Goal: Task Accomplishment & Management: Use online tool/utility

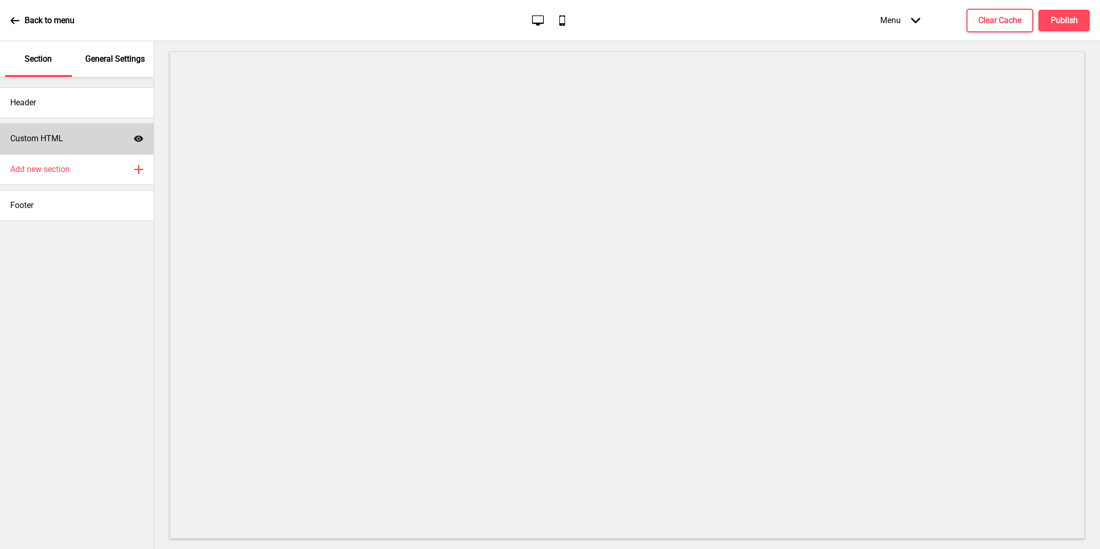
click at [98, 139] on div "Custom HTML Show" at bounding box center [77, 138] width 154 height 31
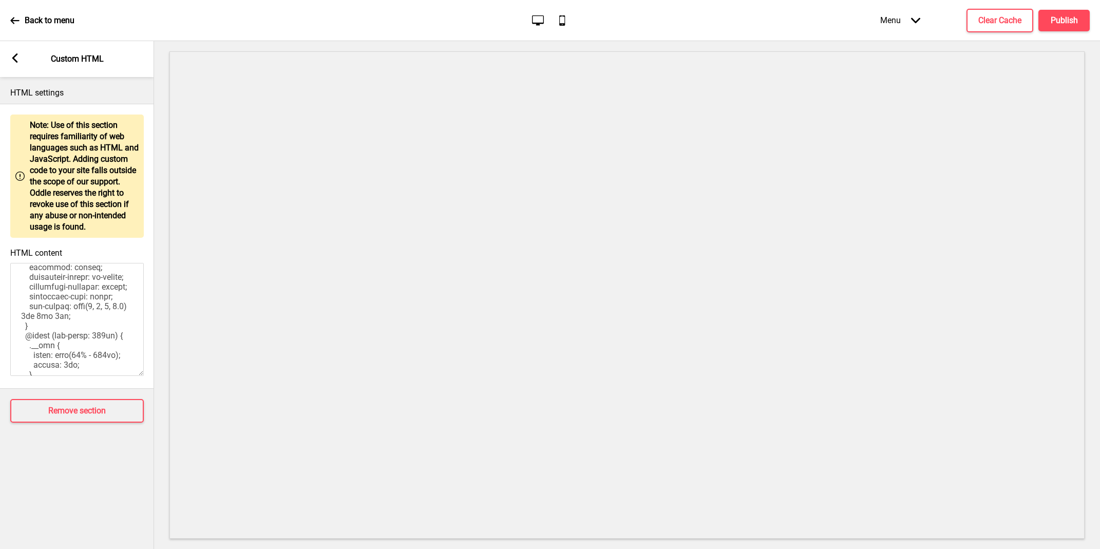
scroll to position [1114, 0]
drag, startPoint x: 104, startPoint y: 321, endPoint x: 49, endPoint y: 327, distance: 55.8
click at [49, 327] on textarea "HTML content" at bounding box center [77, 319] width 134 height 113
paste textarea "Killiney Road"
type textarea "<style> .__container { max-width: 1200px; margin: 0 auto; text-align: center; }…"
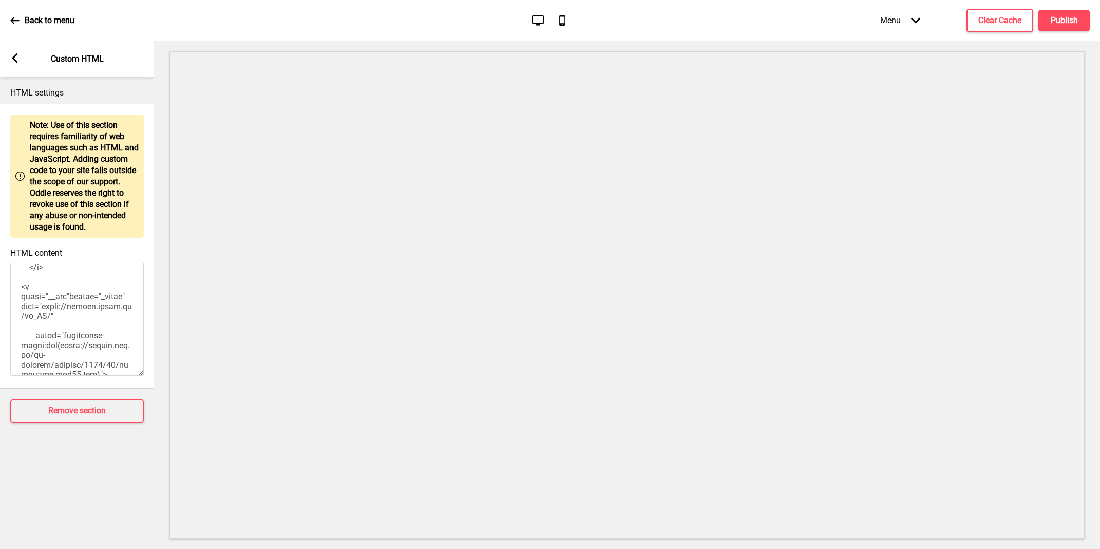
click at [83, 295] on textarea "HTML content" at bounding box center [77, 319] width 134 height 113
paste textarea "<style> .__container { max-width: 1200px; margin: 0 auto; text-align: center; }…"
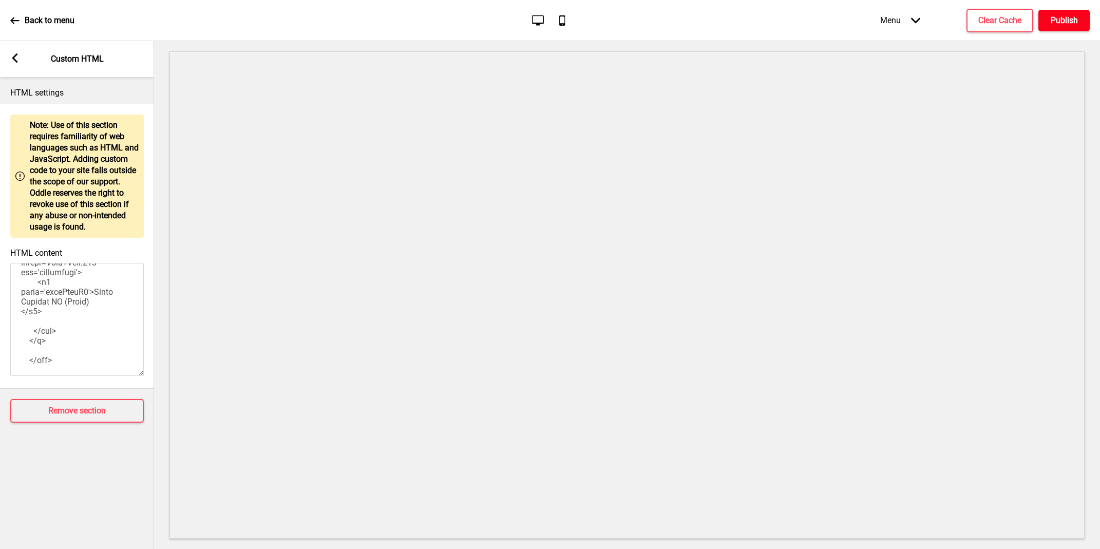
type textarea "<style> .__container { max-width: 1200px; margin: 0 auto; text-align: center; }…"
click at [1078, 16] on button "Publish" at bounding box center [1064, 21] width 51 height 22
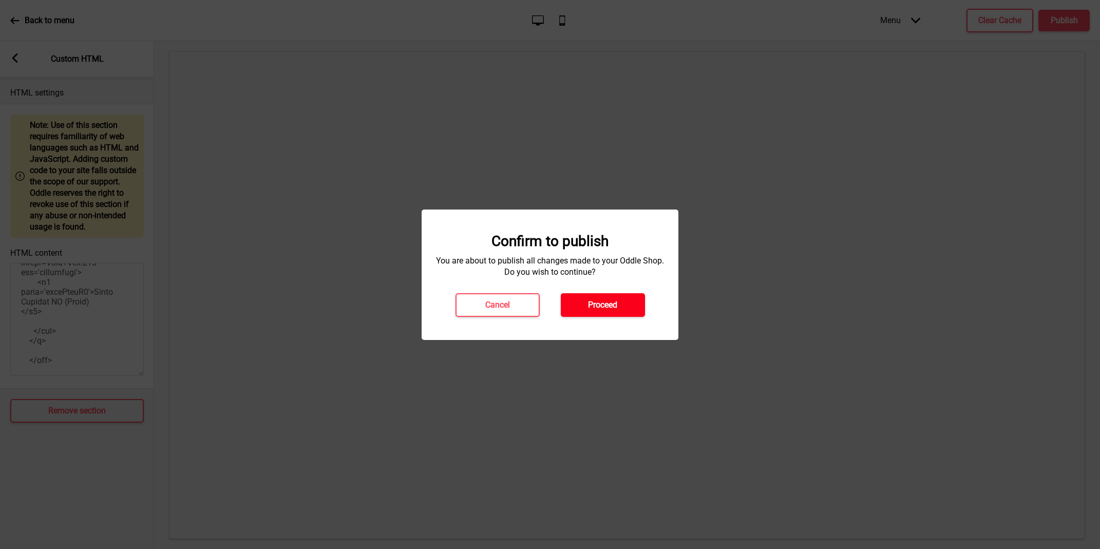
click at [598, 313] on button "Proceed" at bounding box center [603, 305] width 84 height 24
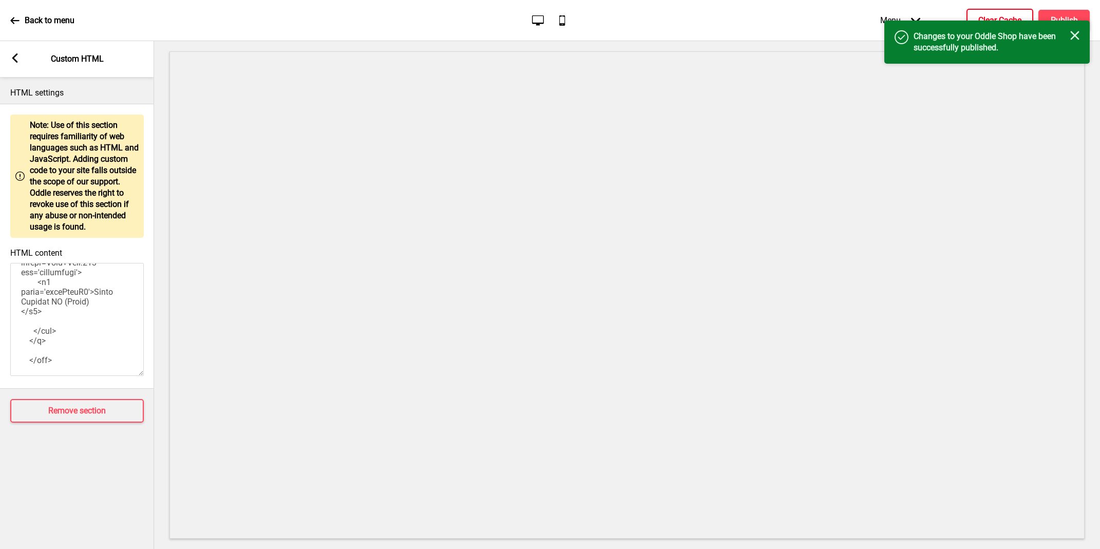
click at [995, 15] on h4 "Clear Cache" at bounding box center [1000, 20] width 43 height 11
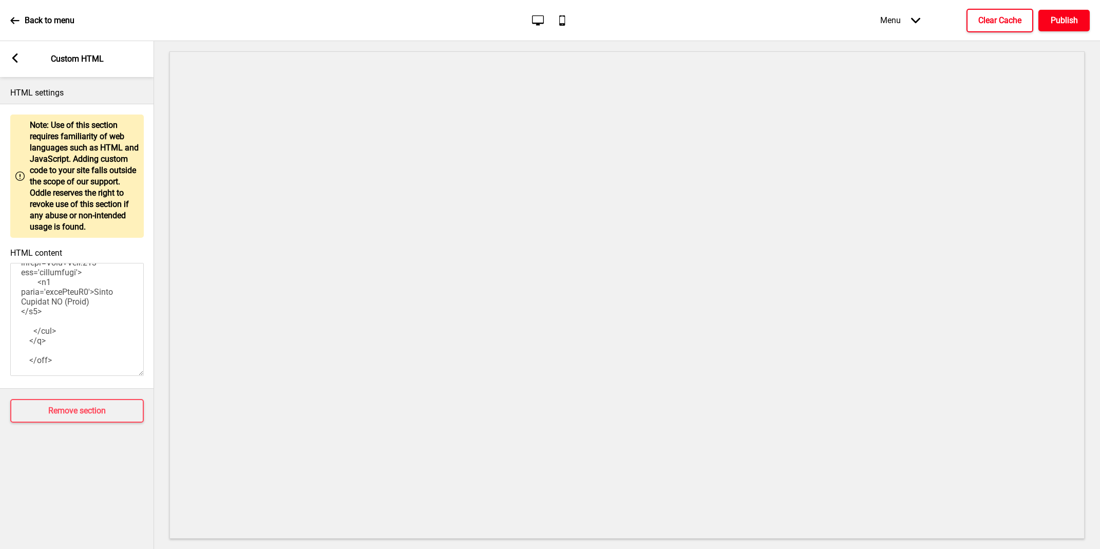
click at [1047, 17] on button "Publish" at bounding box center [1064, 21] width 51 height 22
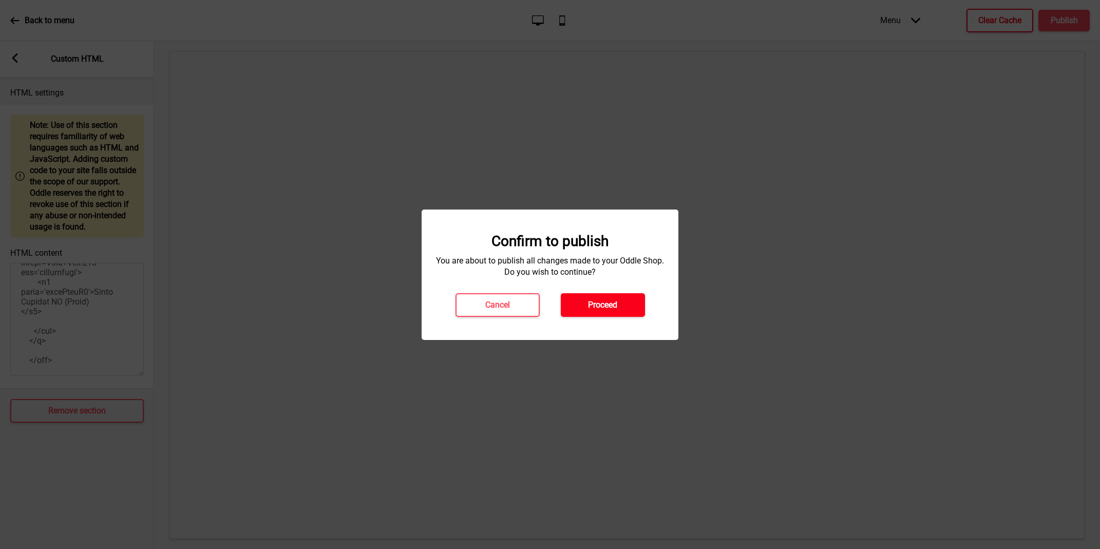
click at [582, 303] on button "Proceed" at bounding box center [603, 305] width 84 height 24
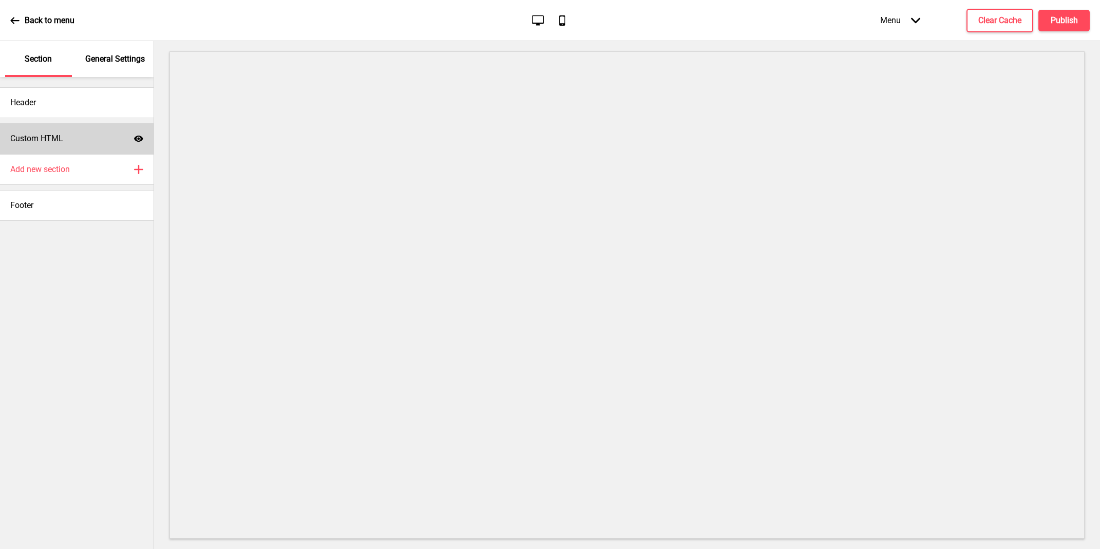
click at [79, 141] on div "Custom HTML Show" at bounding box center [77, 138] width 154 height 31
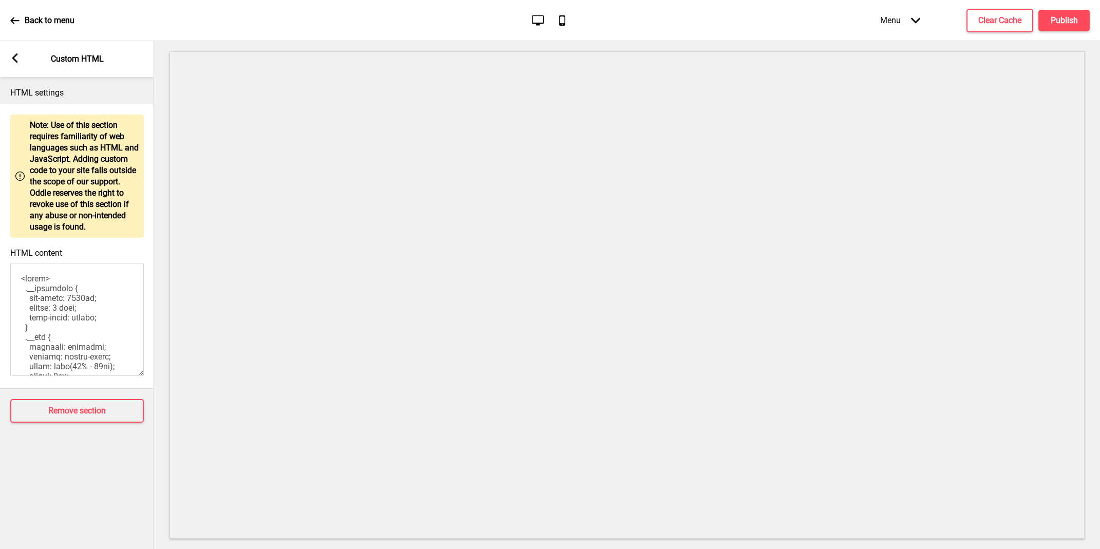
click at [83, 275] on textarea "HTML content" at bounding box center [77, 319] width 134 height 113
paste textarea "<style> .__container { max-width: 1200px; margin: 0 auto; text-align: center; }…"
type textarea "<style> .__container { max-width: 1200px; margin: 0 auto; text-align: center; }…"
click at [1059, 20] on h4 "Publish" at bounding box center [1064, 20] width 27 height 11
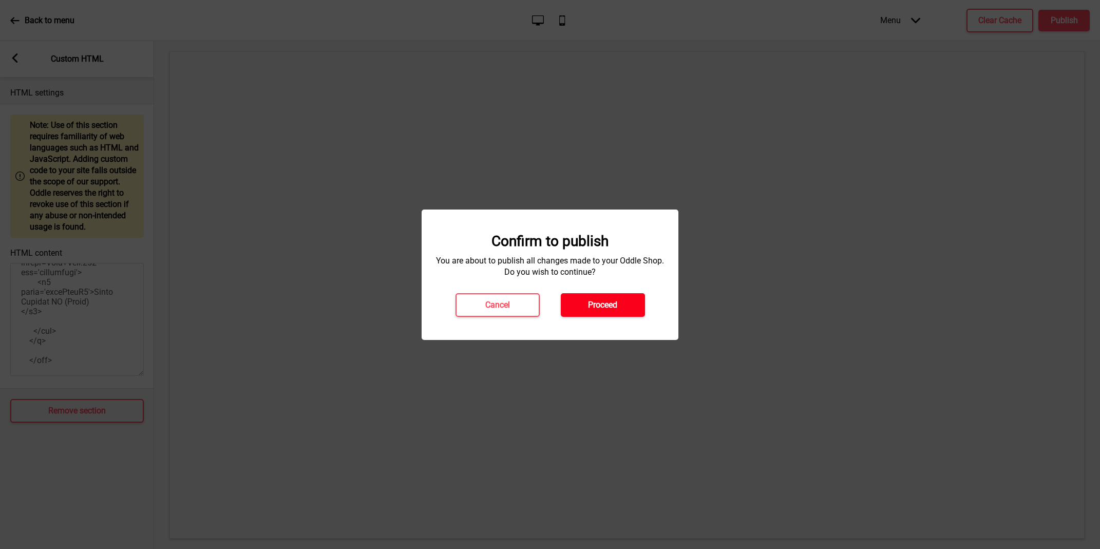
click at [614, 298] on button "Proceed" at bounding box center [603, 305] width 84 height 24
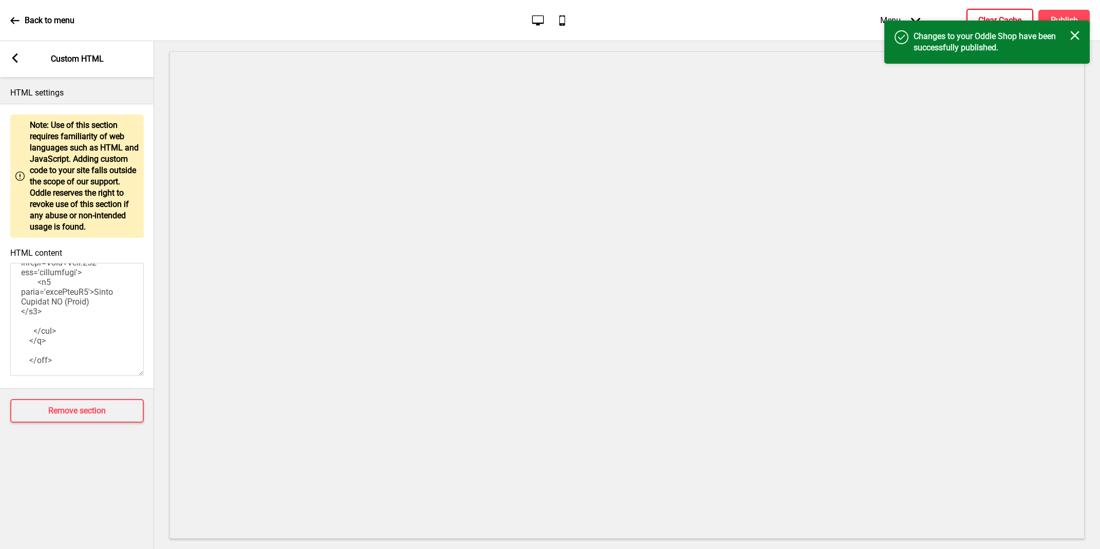
click at [999, 16] on h4 "Clear Cache" at bounding box center [1000, 20] width 43 height 11
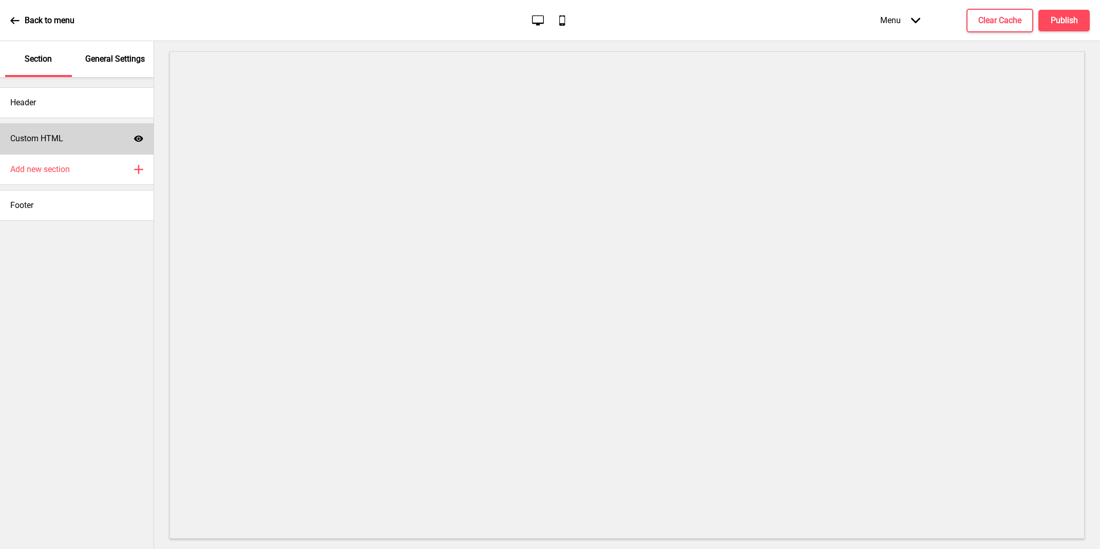
click at [107, 130] on div "Custom HTML Show" at bounding box center [77, 138] width 154 height 31
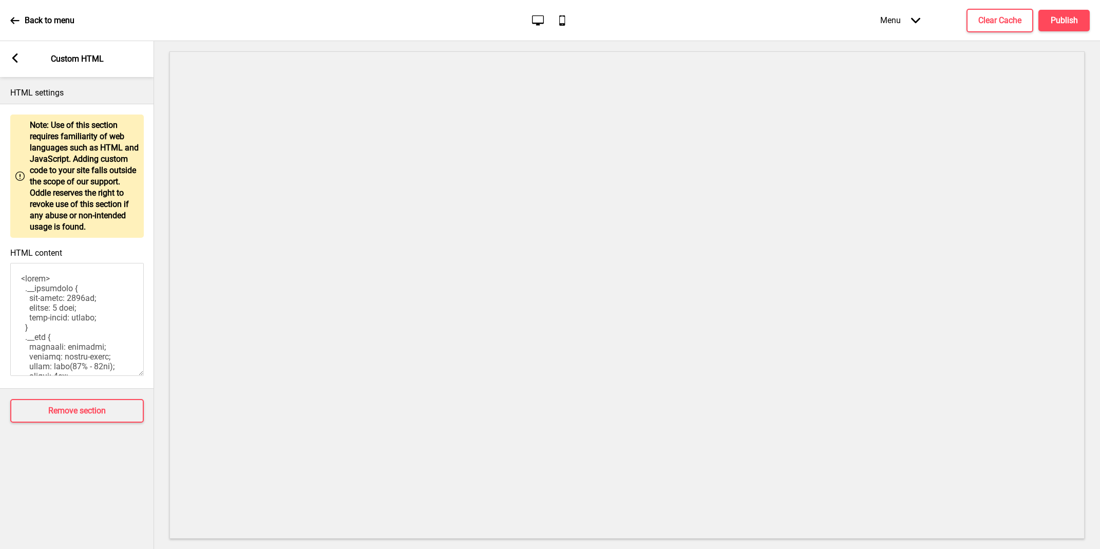
click at [77, 306] on textarea "HTML content" at bounding box center [77, 319] width 134 height 113
paste textarea "<style> .__container { max-width: 1200px; margin: 0 auto; text-align: center; }…"
type textarea "<style> .__container { max-width: 1200px; margin: 0 auto; text-align: center; }…"
click at [1081, 16] on button "Publish" at bounding box center [1064, 21] width 51 height 22
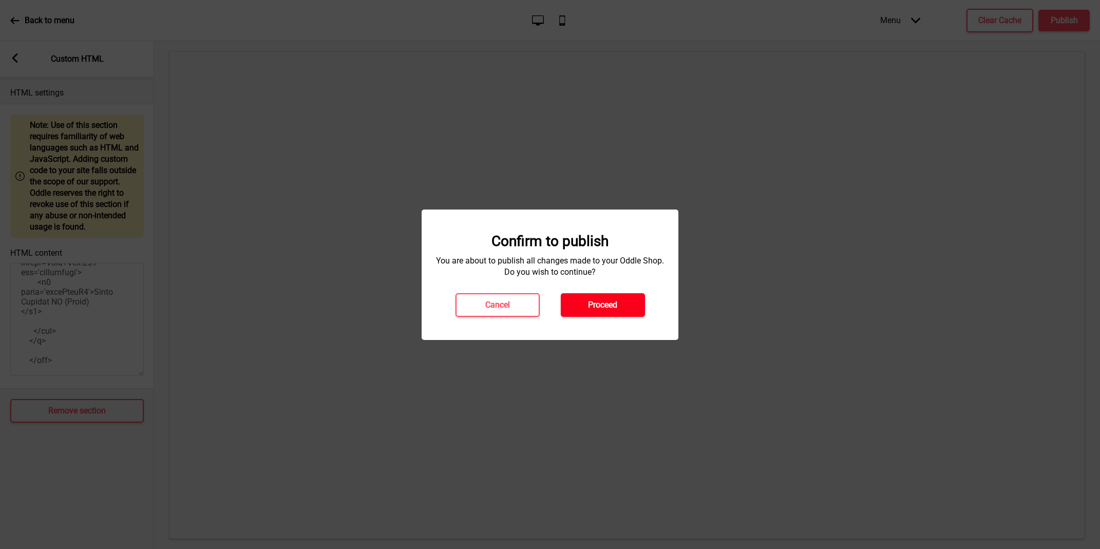
click at [607, 303] on h4 "Proceed" at bounding box center [602, 304] width 29 height 11
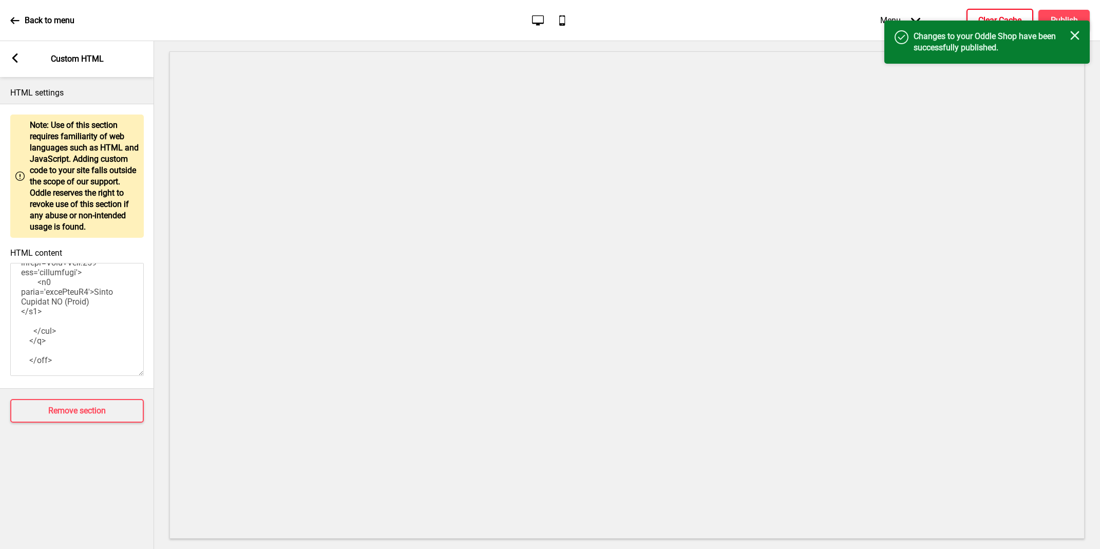
click at [1005, 18] on h4 "Clear Cache" at bounding box center [1000, 20] width 43 height 11
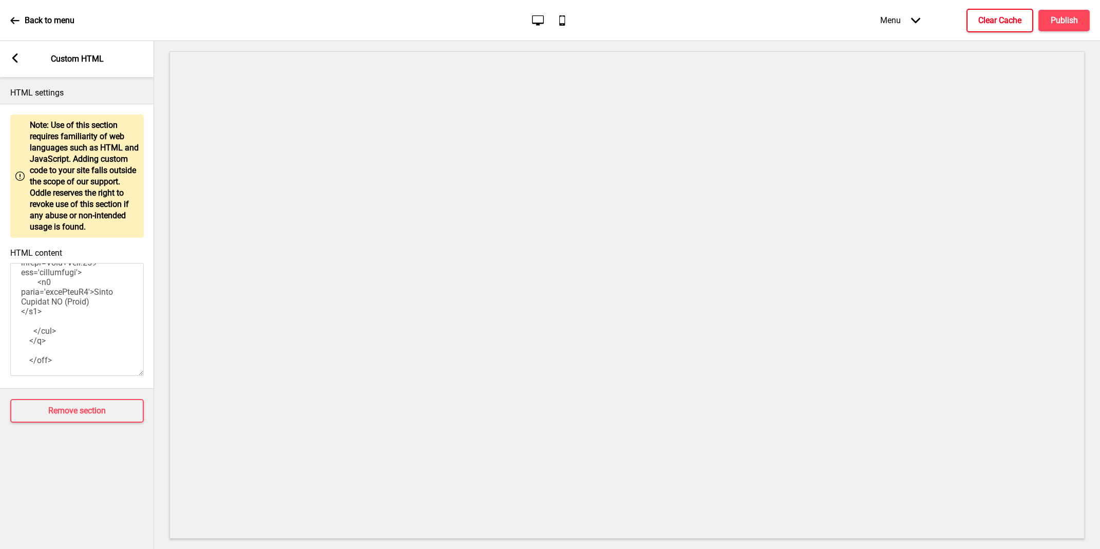
click at [88, 327] on textarea "HTML content" at bounding box center [77, 319] width 134 height 113
paste textarea "<style> .__container { max-width: 1200px; margin: 0 auto; text-align: center; }…"
type textarea "<style> .__container { max-width: 1200px; margin: 0 auto; text-align: center; }…"
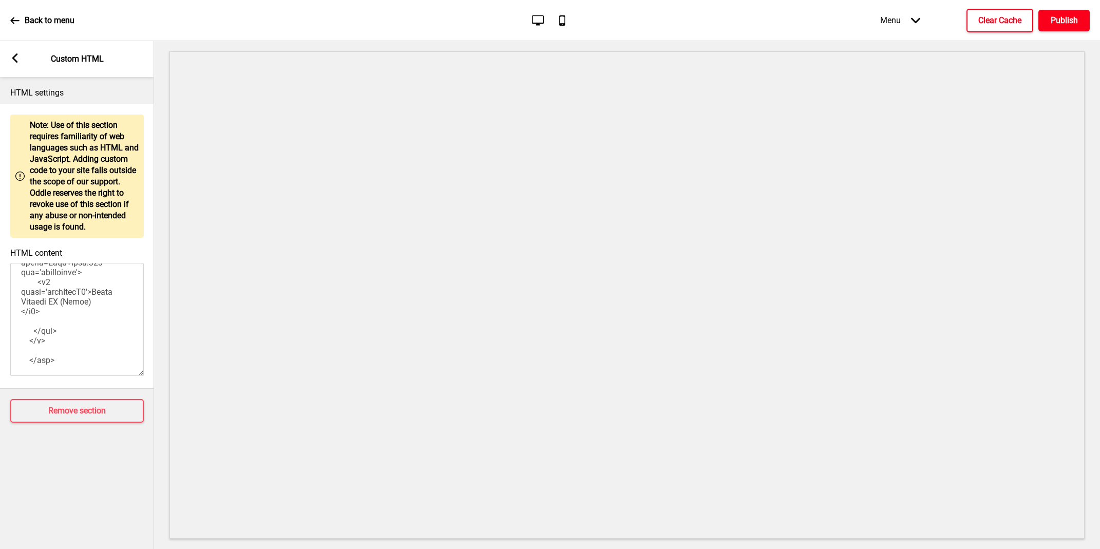
click at [1068, 10] on button "Publish" at bounding box center [1064, 21] width 51 height 22
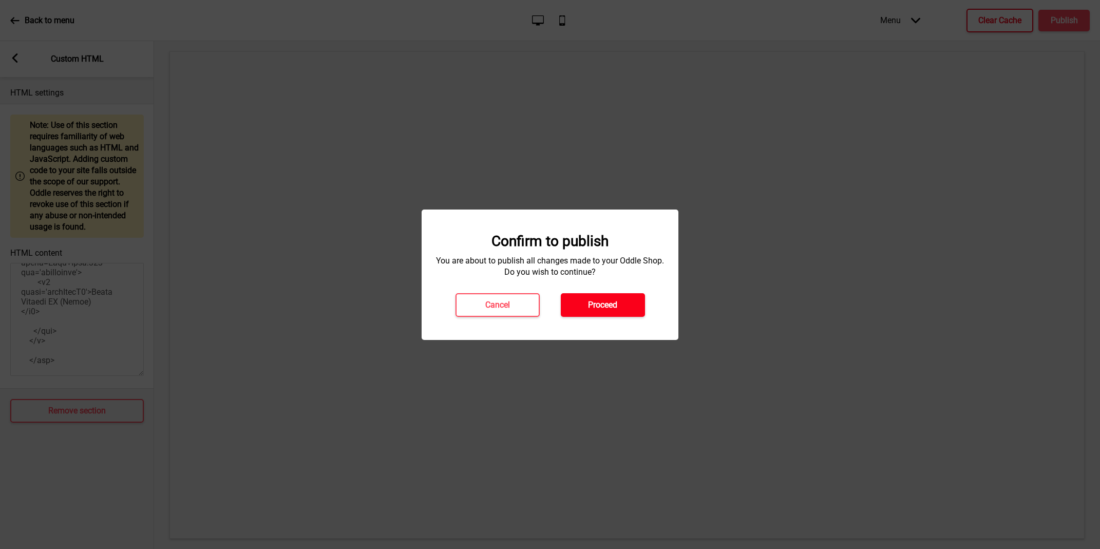
click at [601, 306] on h4 "Proceed" at bounding box center [602, 304] width 29 height 11
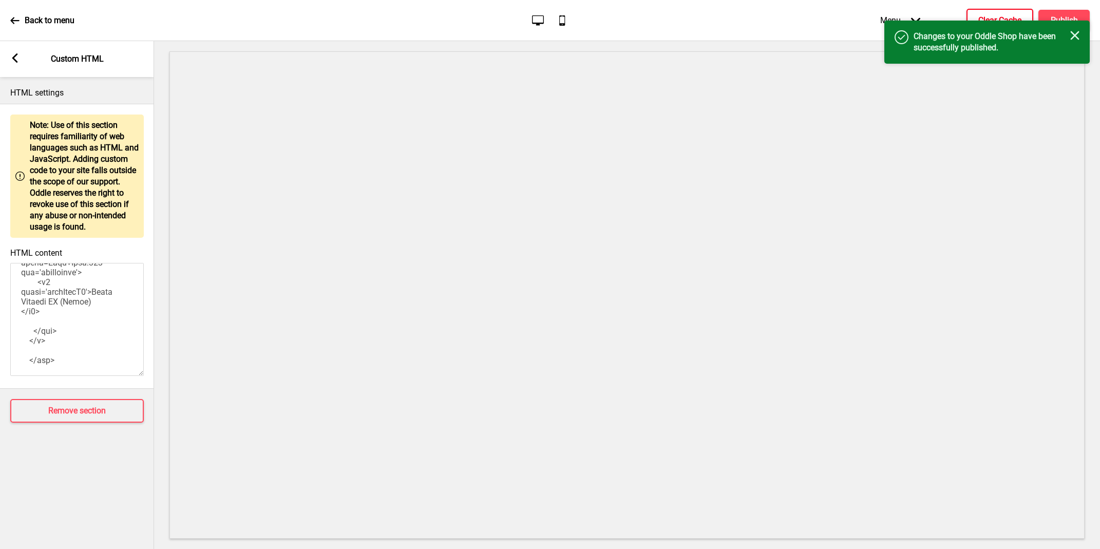
click at [1002, 24] on div "Success Changes to your Oddle Shop have been successfully published. Close" at bounding box center [987, 42] width 205 height 43
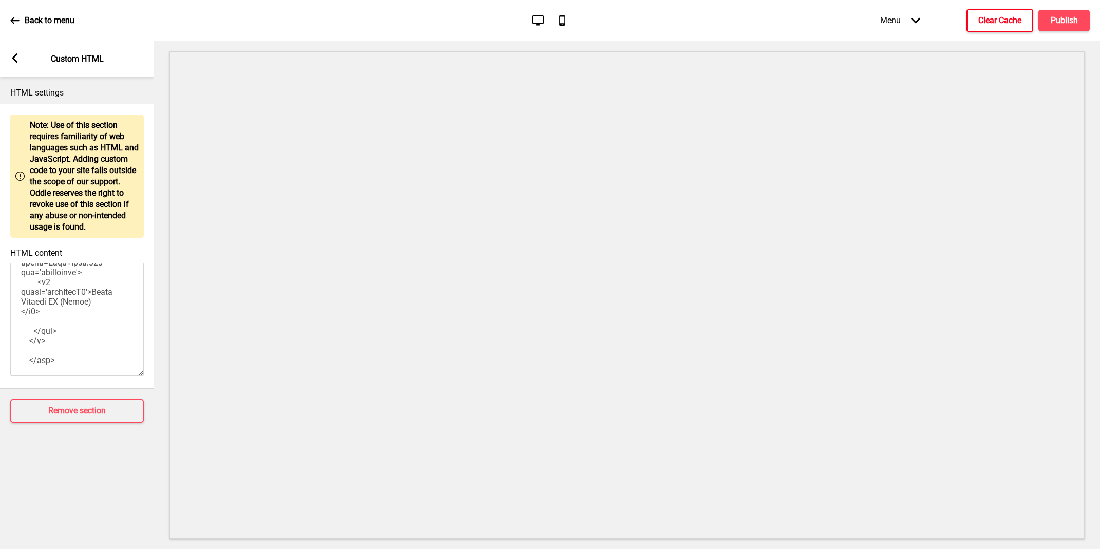
click at [1002, 24] on h4 "Clear Cache" at bounding box center [1000, 20] width 43 height 11
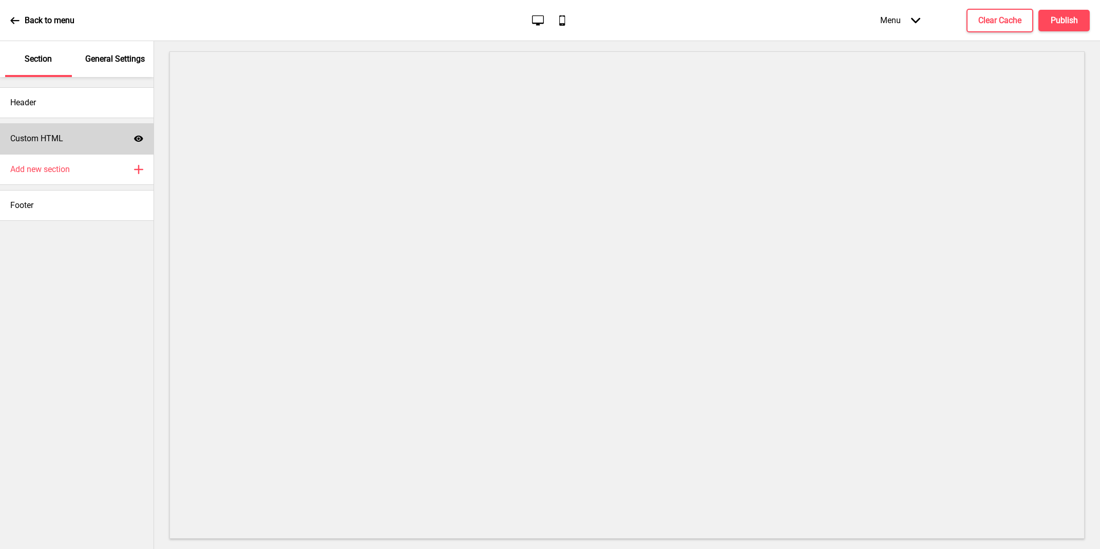
click at [93, 146] on div "Custom HTML Show" at bounding box center [77, 138] width 154 height 31
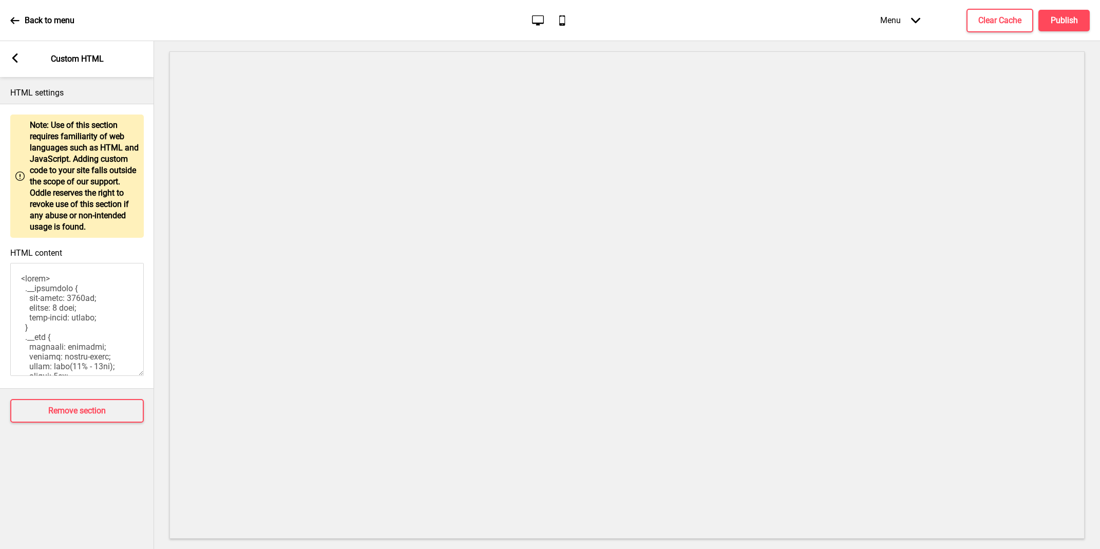
click at [88, 306] on textarea "HTML content" at bounding box center [77, 319] width 134 height 113
paste textarea "<style> .__container { max-width: 1200px; margin: 0 auto; text-align: center; }…"
type textarea "<style> .__container { max-width: 1200px; margin: 0 auto; text-align: center; }…"
click at [1061, 19] on h4 "Publish" at bounding box center [1064, 20] width 27 height 11
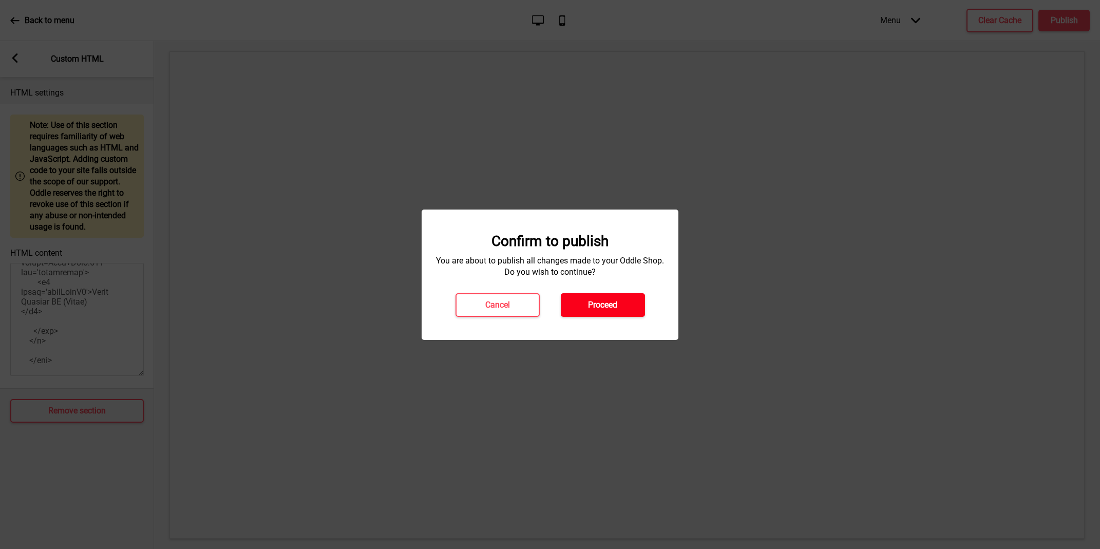
click at [625, 301] on button "Proceed" at bounding box center [603, 305] width 84 height 24
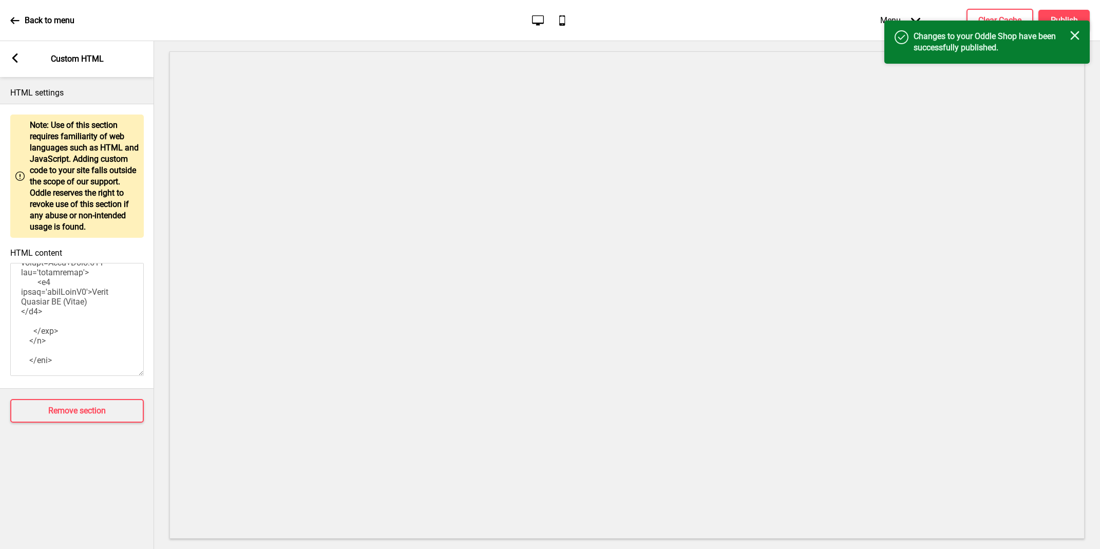
click at [1005, 21] on div "Success Changes to your Oddle Shop have been successfully published. Close" at bounding box center [987, 42] width 205 height 43
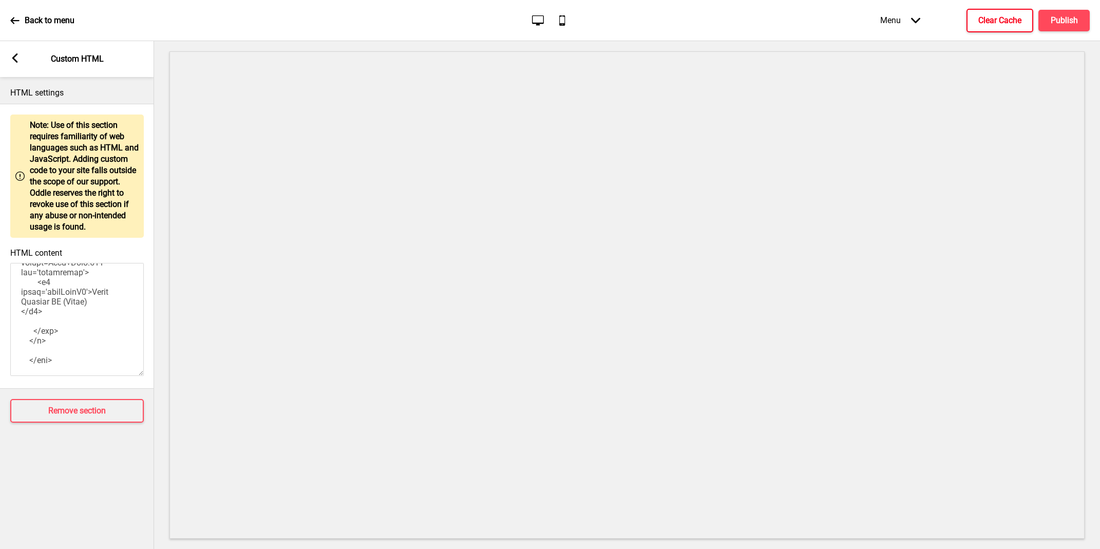
click at [1000, 14] on button "Clear Cache" at bounding box center [1000, 21] width 67 height 24
click at [101, 322] on textarea "HTML content" at bounding box center [77, 319] width 134 height 113
paste textarea "<style> .__container { max-width: 1200px; margin: 0 auto; text-align: center; }…"
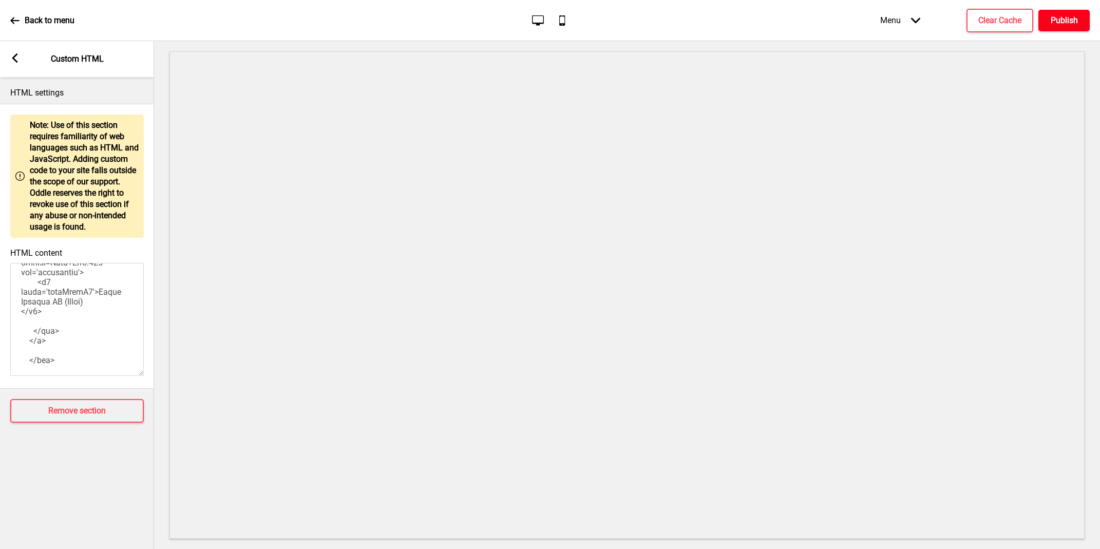
type textarea "<style> .__container { max-width: 1200px; margin: 0 auto; text-align: center; }…"
click at [1063, 22] on h4 "Publish" at bounding box center [1064, 20] width 27 height 11
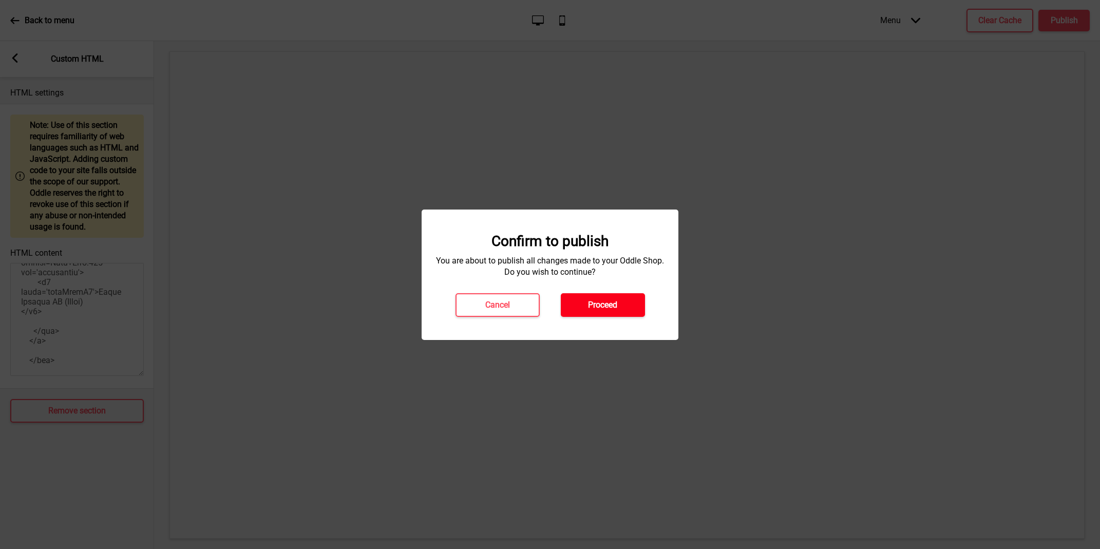
click at [590, 312] on button "Proceed" at bounding box center [603, 305] width 84 height 24
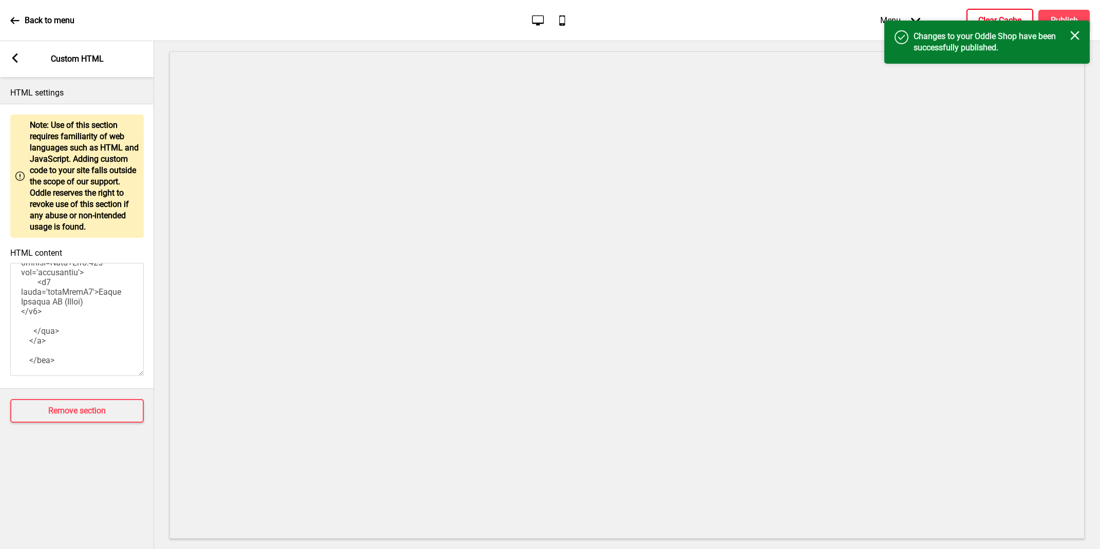
click at [993, 15] on h4 "Clear Cache" at bounding box center [1000, 20] width 43 height 11
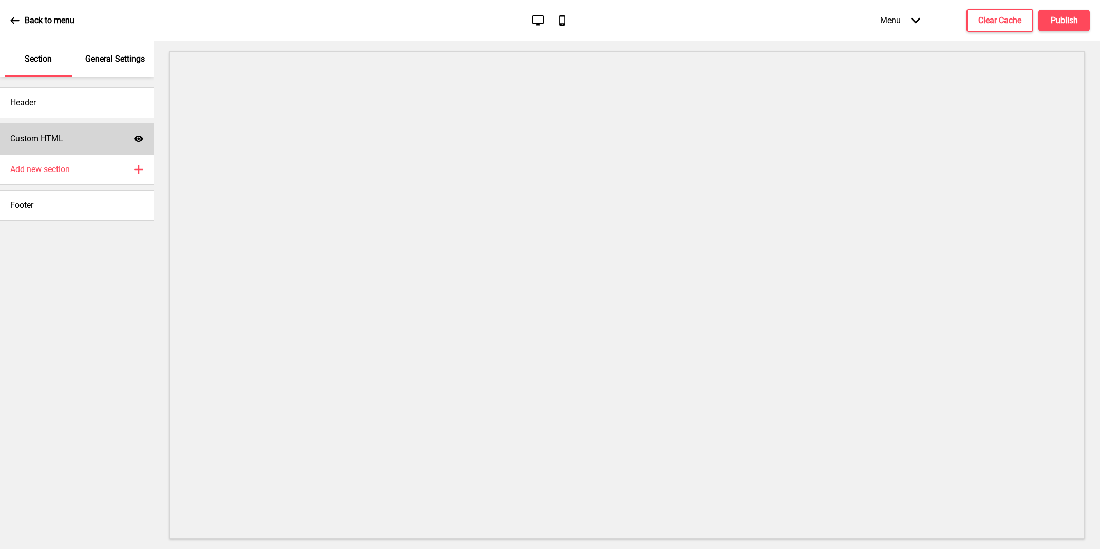
click at [73, 138] on div "Custom HTML Show" at bounding box center [77, 138] width 154 height 31
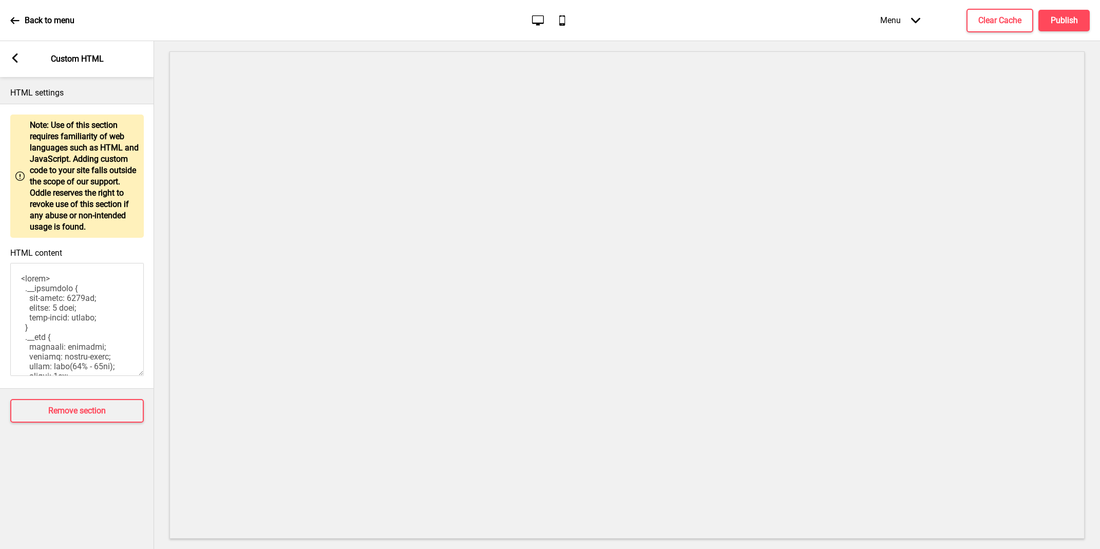
click at [82, 312] on textarea "HTML content" at bounding box center [77, 319] width 134 height 113
paste textarea "<style> .__container { max-width: 1200px; margin: 0 auto; text-align: center; }…"
type textarea "<style> .__container { max-width: 1200px; margin: 0 auto; text-align: center; }…"
click at [1053, 24] on h4 "Publish" at bounding box center [1064, 20] width 27 height 11
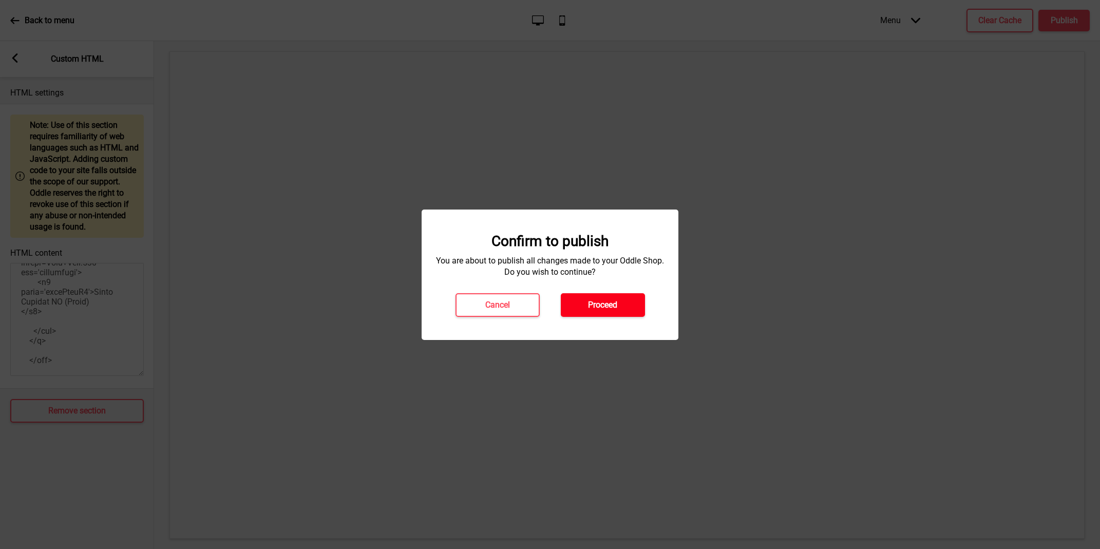
click at [614, 305] on h4 "Proceed" at bounding box center [602, 304] width 29 height 11
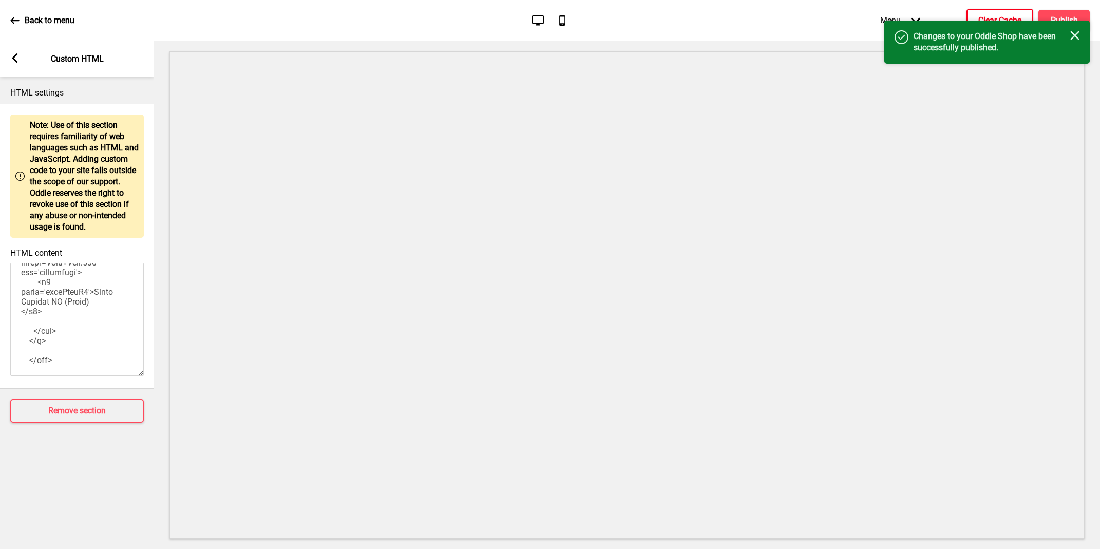
click at [1006, 13] on button "Clear Cache" at bounding box center [1000, 21] width 67 height 24
click at [1076, 33] on rect at bounding box center [1075, 35] width 9 height 9
